Goal: Transaction & Acquisition: Purchase product/service

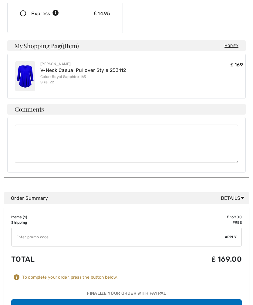
scroll to position [156, 0]
click at [125, 299] on button "Place Your Order" at bounding box center [126, 307] width 230 height 16
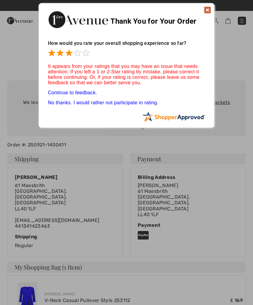
click at [66, 55] on span at bounding box center [68, 52] width 7 height 7
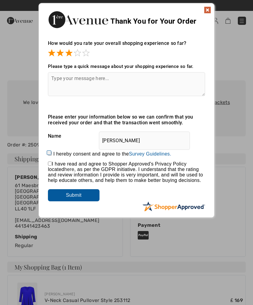
click at [81, 59] on div "Please type a quick message about your shopping experience so far. Thank you fo…" at bounding box center [126, 86] width 157 height 56
click at [77, 56] on span at bounding box center [77, 52] width 7 height 7
click at [88, 56] on span at bounding box center [85, 52] width 7 height 7
click at [55, 84] on textarea at bounding box center [126, 84] width 157 height 24
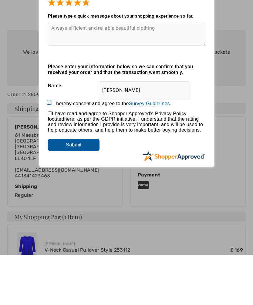
type textarea "Always efficient and reliable beautiful clothing"
click at [52, 152] on input "I hereby consent and agree to the By submitting a review, you grant permission …" at bounding box center [50, 154] width 4 height 4
checkbox input "true"
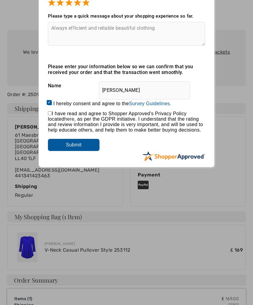
click at [49, 115] on input "checkbox" at bounding box center [50, 113] width 4 height 4
checkbox input "true"
click at [75, 146] on input "Submit" at bounding box center [74, 145] width 52 height 12
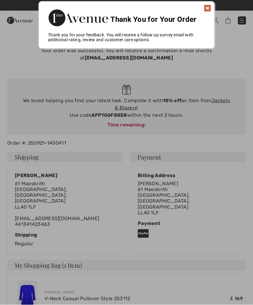
scroll to position [0, 0]
